Goal: Task Accomplishment & Management: Use online tool/utility

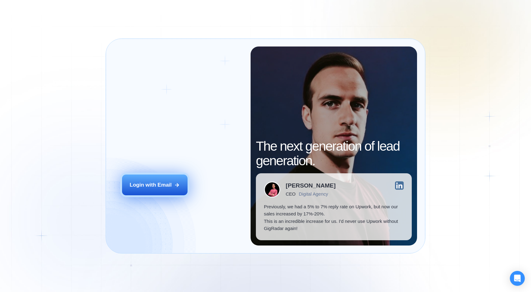
click at [145, 187] on div "Login with Email" at bounding box center [151, 185] width 42 height 7
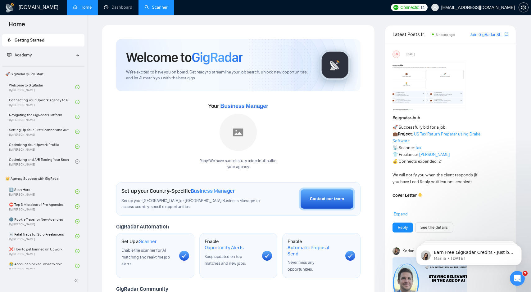
click at [162, 10] on link "Scanner" at bounding box center [156, 7] width 23 height 5
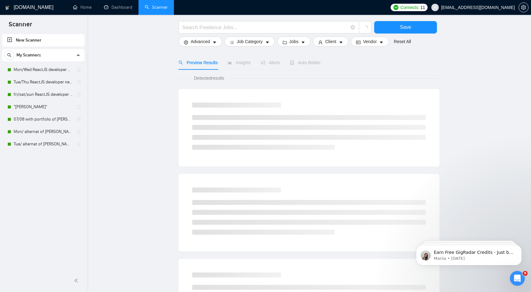
scroll to position [26, 0]
click at [62, 71] on link "Mon/Wed ReactJS developer new_setup" at bounding box center [43, 70] width 59 height 12
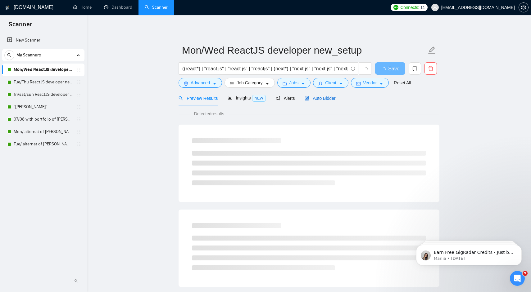
click at [335, 97] on span "Auto Bidder" at bounding box center [319, 98] width 31 height 5
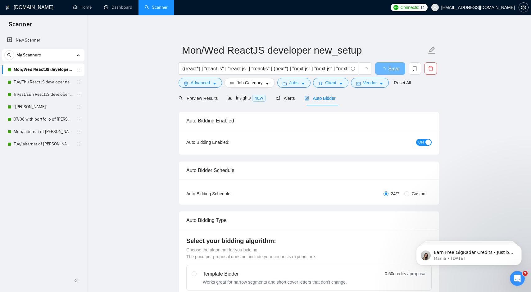
radio input "false"
radio input "true"
checkbox input "true"
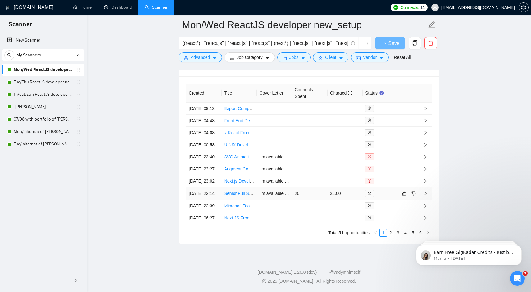
scroll to position [1652, 0]
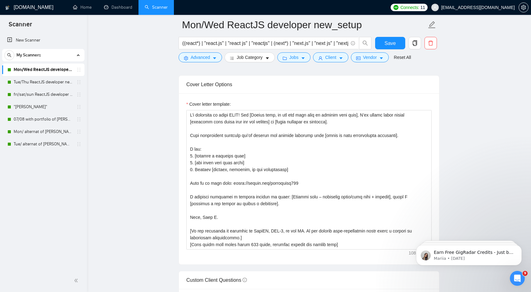
scroll to position [730, 0]
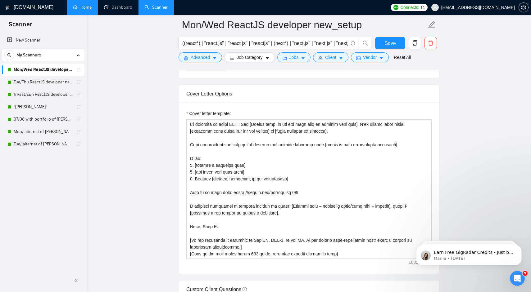
click at [87, 9] on link "Home" at bounding box center [82, 7] width 19 height 5
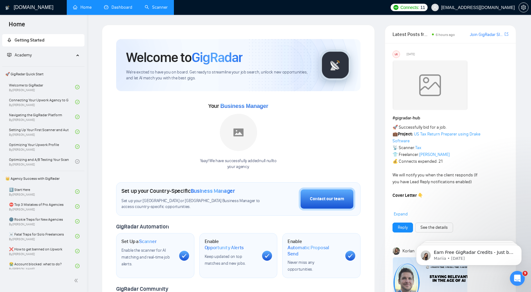
click at [110, 6] on link "Dashboard" at bounding box center [118, 7] width 28 height 5
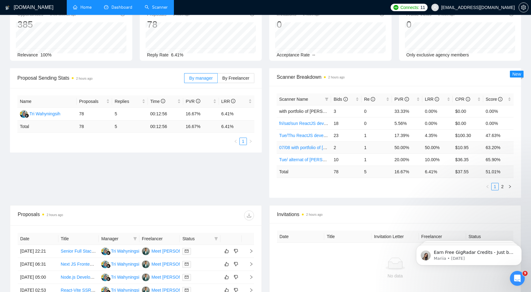
scroll to position [40, 0]
click at [443, 100] on span "LRR" at bounding box center [434, 99] width 21 height 7
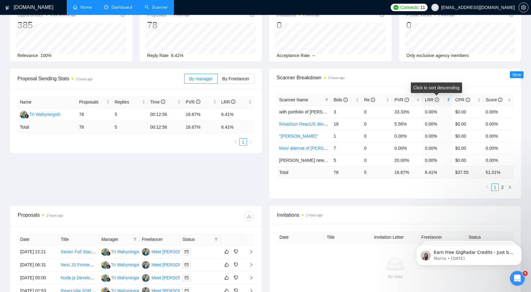
click at [443, 100] on span "LRR" at bounding box center [434, 99] width 21 height 7
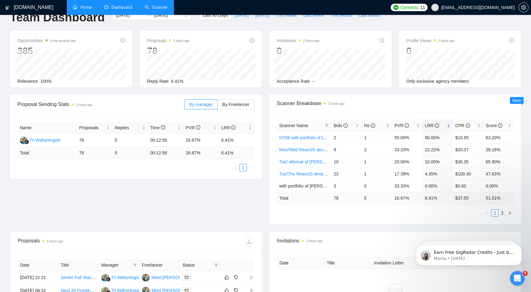
scroll to position [0, 0]
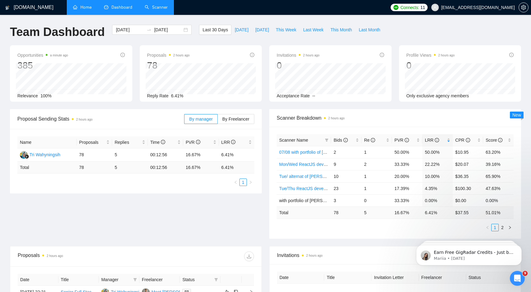
click at [155, 9] on link "Scanner" at bounding box center [156, 7] width 23 height 5
